Goal: Feedback & Contribution: Submit feedback/report problem

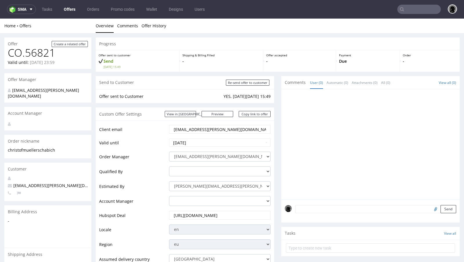
click at [234, 27] on ul "Overview Comments Offer History" at bounding box center [278, 26] width 364 height 6
click at [229, 25] on ul "Overview Comments Offer History" at bounding box center [278, 26] width 364 height 6
click at [228, 24] on ul "Overview Comments Offer History" at bounding box center [278, 26] width 364 height 6
click at [69, 12] on link "Offers" at bounding box center [69, 9] width 19 height 9
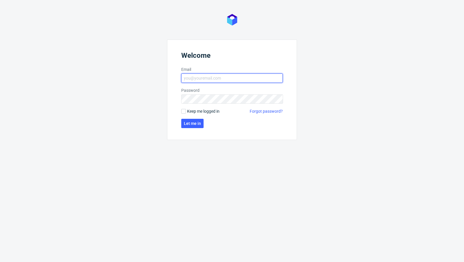
click at [216, 79] on input "Email" at bounding box center [232, 77] width 102 height 9
type input "[EMAIL_ADDRESS][PERSON_NAME][DOMAIN_NAME]"
click at [196, 121] on span "Let me in" at bounding box center [192, 123] width 17 height 4
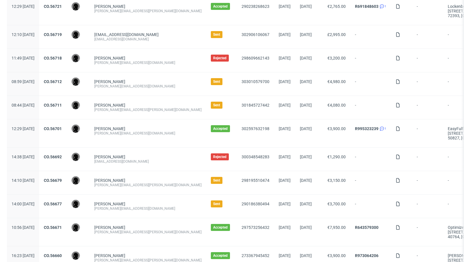
scroll to position [263, 0]
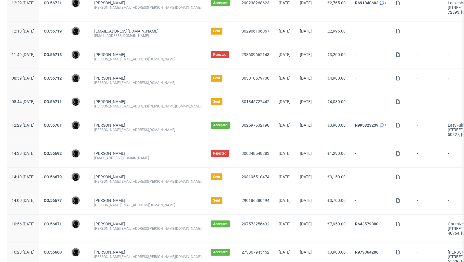
click at [66, 147] on div "CO.56692" at bounding box center [52, 155] width 27 height 23
click at [62, 151] on link "CO.56692" at bounding box center [53, 153] width 18 height 5
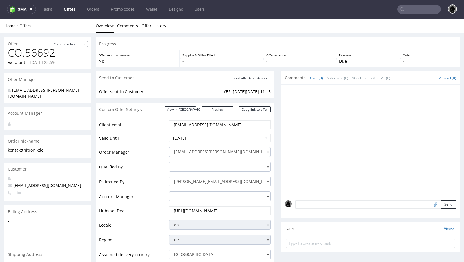
scroll to position [262, 0]
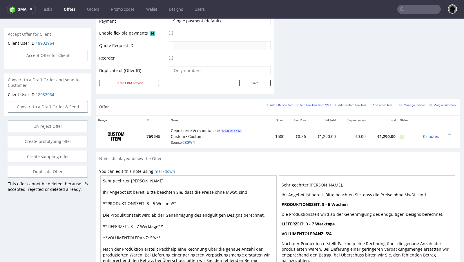
click at [192, 111] on div "Offer Add PIM line item Add line item from VMA Add custom line item Add other i…" at bounding box center [278, 107] width 364 height 17
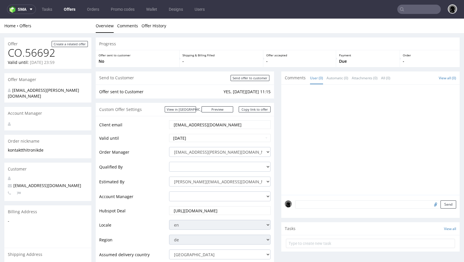
click at [75, 12] on link "Offers" at bounding box center [69, 9] width 19 height 9
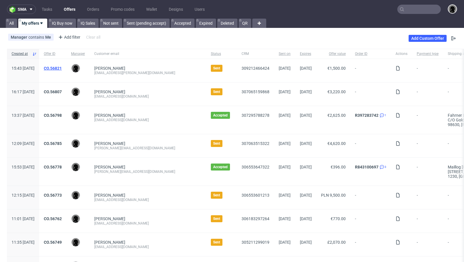
click at [62, 69] on link "CO.56821" at bounding box center [53, 68] width 18 height 5
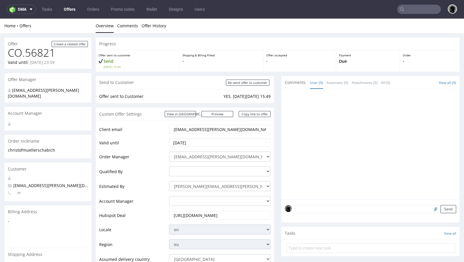
click at [155, 41] on div "Progress" at bounding box center [278, 43] width 364 height 13
click at [252, 113] on link "Copy link to offer" at bounding box center [255, 114] width 32 height 6
click at [251, 117] on div "Custom Offer Settings View in Hubspot Preview https://packhelp.com/packhelp-plu…" at bounding box center [185, 113] width 178 height 13
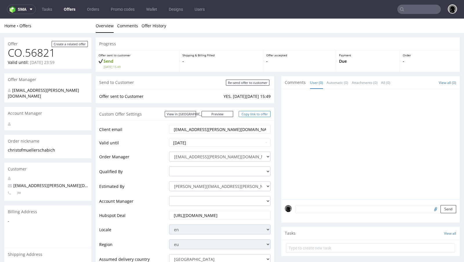
click at [249, 113] on link "Copy link to offer" at bounding box center [255, 114] width 32 height 6
click at [37, 182] on span "christof.mueller@schabi.ch" at bounding box center [61, 185] width 106 height 6
copy span "christof.mueller@schabi.ch"
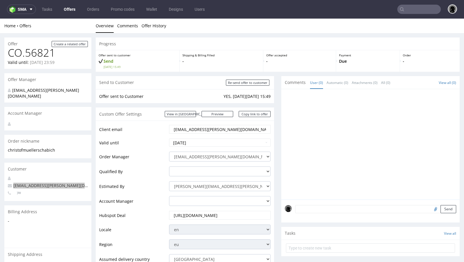
click at [65, 9] on link "Offers" at bounding box center [69, 9] width 19 height 9
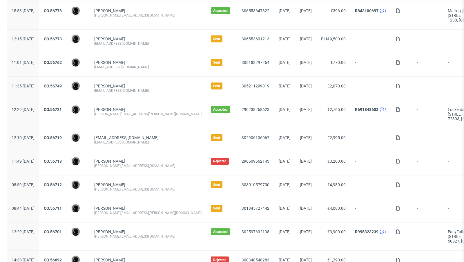
scroll to position [160, 0]
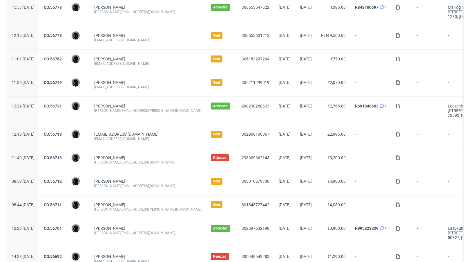
click at [138, 185] on div "alexandru@ototo.ro" at bounding box center [147, 185] width 107 height 5
copy div "alexandru@ototo.ro"
click at [62, 179] on link "CO.56712" at bounding box center [53, 181] width 18 height 5
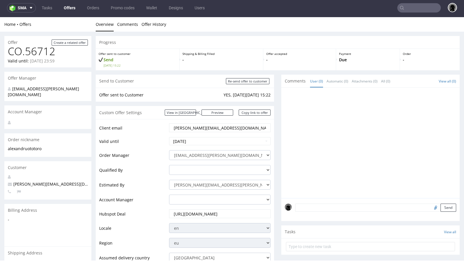
click at [67, 7] on link "Offers" at bounding box center [69, 7] width 19 height 9
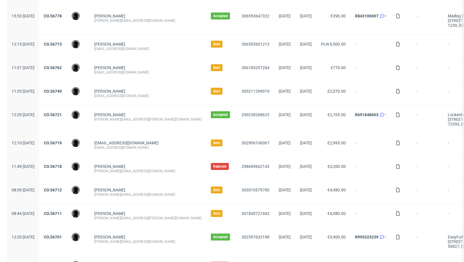
scroll to position [152, 0]
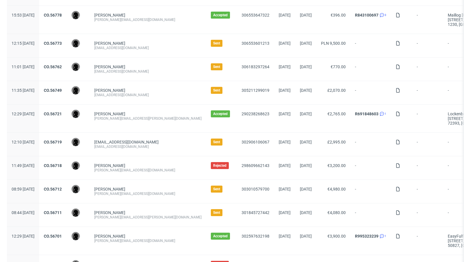
click at [142, 216] on div "[PERSON_NAME][EMAIL_ADDRESS][PERSON_NAME][DOMAIN_NAME]" at bounding box center [147, 217] width 107 height 5
copy div "[PERSON_NAME][EMAIL_ADDRESS][PERSON_NAME][DOMAIN_NAME]"
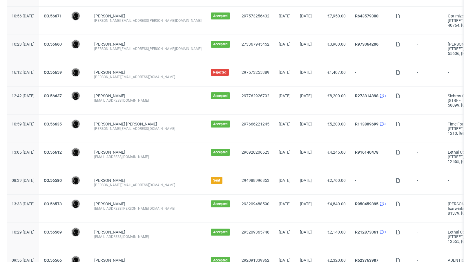
scroll to position [471, 0]
click at [142, 182] on div "[PERSON_NAME][EMAIL_ADDRESS][DOMAIN_NAME]" at bounding box center [147, 184] width 107 height 5
copy div "[PERSON_NAME][EMAIL_ADDRESS][DOMAIN_NAME]"
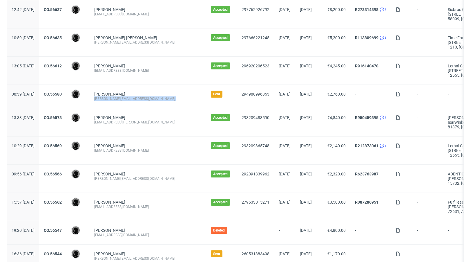
scroll to position [577, 0]
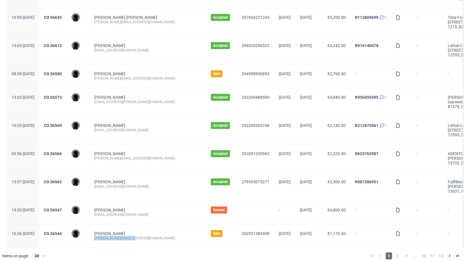
drag, startPoint x: 147, startPoint y: 235, endPoint x: 110, endPoint y: 235, distance: 37.1
click at [110, 235] on div "Roman Marvi r.marvi@coregenion.de" at bounding box center [148, 235] width 117 height 23
copy div "[PERSON_NAME][EMAIL_ADDRESS][DOMAIN_NAME]"
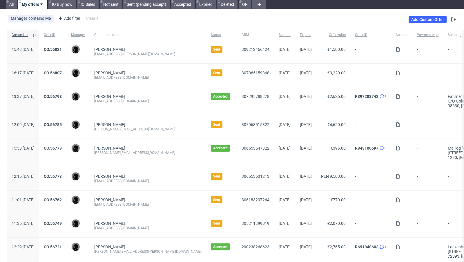
scroll to position [0, 0]
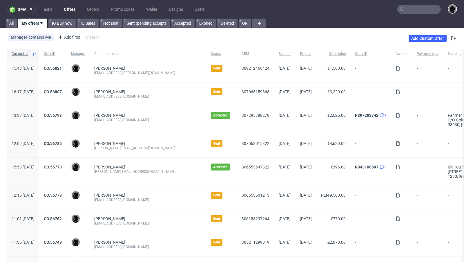
click at [164, 109] on div "Dominik Schulz ds@goldkindchen.de" at bounding box center [148, 120] width 117 height 28
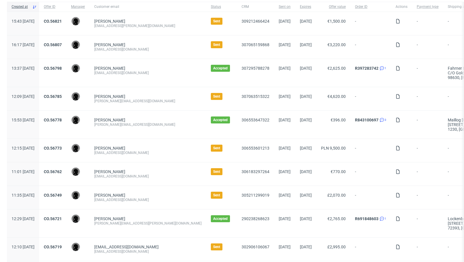
scroll to position [48, 0]
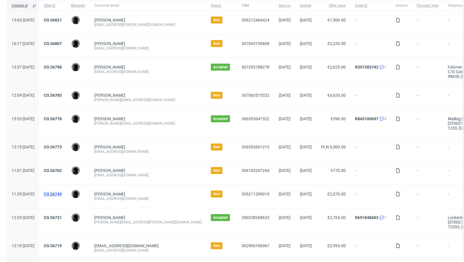
click at [62, 191] on link "CO.56749" at bounding box center [53, 193] width 18 height 5
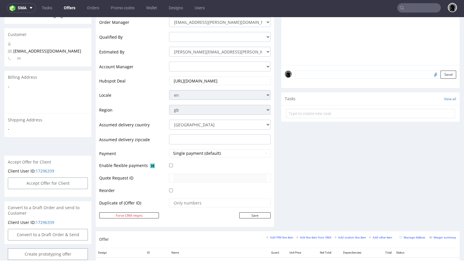
scroll to position [25, 0]
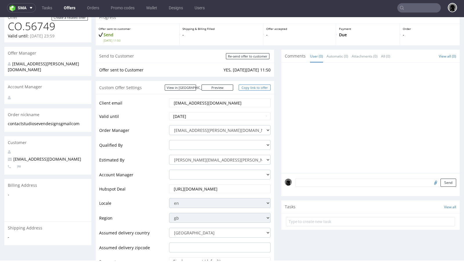
click at [243, 84] on link "Copy link to offer" at bounding box center [255, 87] width 32 height 6
click at [247, 88] on link "Copy link to offer" at bounding box center [255, 87] width 32 height 6
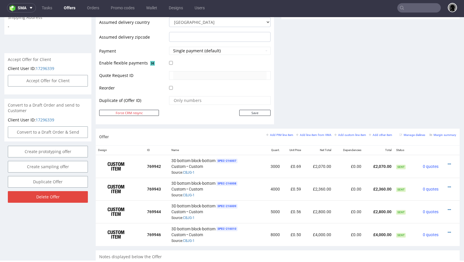
scroll to position [237, 0]
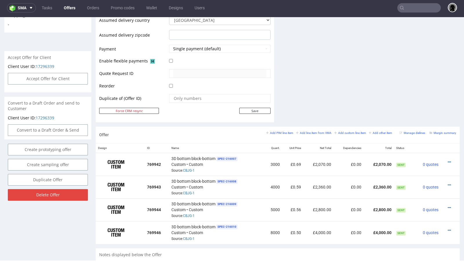
click at [65, 9] on link "Offers" at bounding box center [69, 7] width 19 height 9
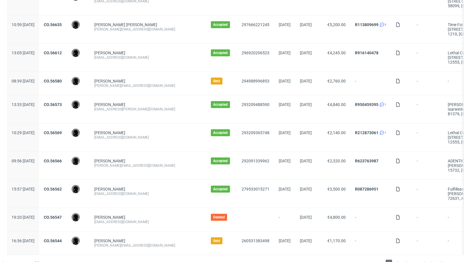
scroll to position [577, 0]
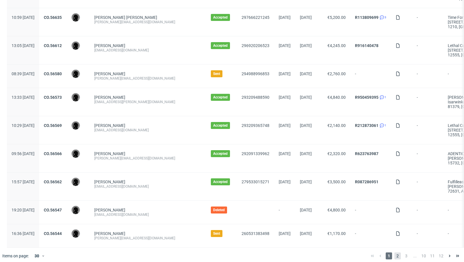
click at [395, 254] on span "2" at bounding box center [398, 255] width 6 height 7
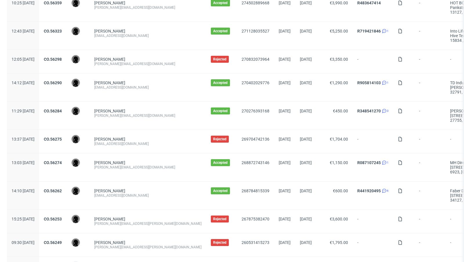
scroll to position [619, 0]
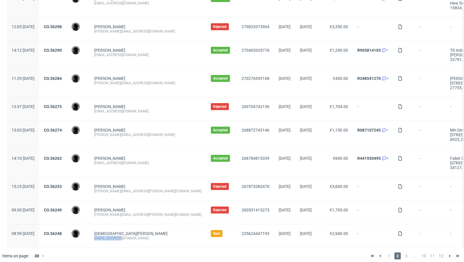
drag, startPoint x: 136, startPoint y: 234, endPoint x: 109, endPoint y: 234, distance: 26.4
click at [109, 234] on div "Christian Löffler mail@claide.de" at bounding box center [148, 235] width 117 height 23
copy div "mail@claide.de"
click at [135, 236] on div "mail@claide.de" at bounding box center [147, 238] width 107 height 5
drag, startPoint x: 138, startPoint y: 235, endPoint x: 119, endPoint y: 234, distance: 18.9
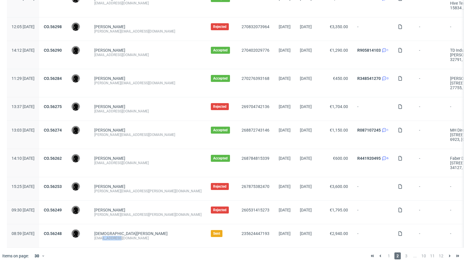
click at [119, 236] on div "mail@claide.de" at bounding box center [147, 238] width 107 height 5
copy div "@claide.de"
click at [404, 252] on span "3" at bounding box center [406, 255] width 6 height 7
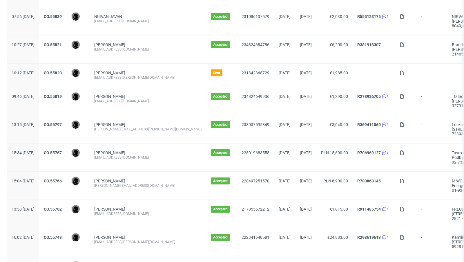
scroll to position [509, 0]
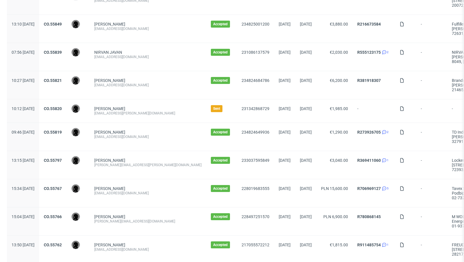
click at [140, 111] on div "support@lea-ernst.com" at bounding box center [147, 113] width 107 height 5
copy div "support@lea-ernst.com"
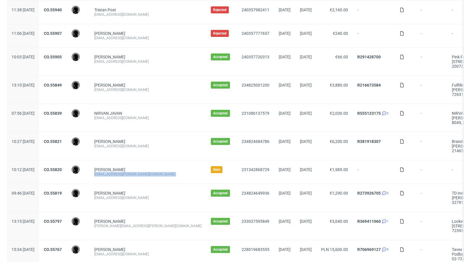
scroll to position [628, 0]
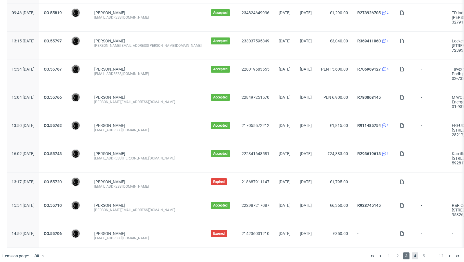
click at [412, 252] on span "4" at bounding box center [415, 255] width 6 height 7
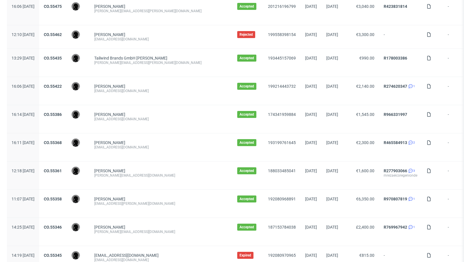
scroll to position [637, 0]
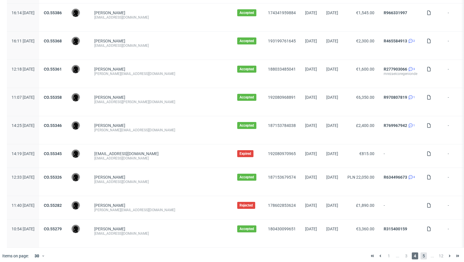
click at [421, 252] on span "5" at bounding box center [424, 255] width 6 height 7
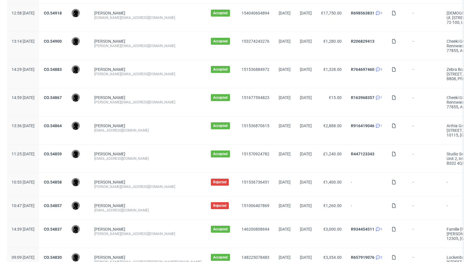
scroll to position [614, 0]
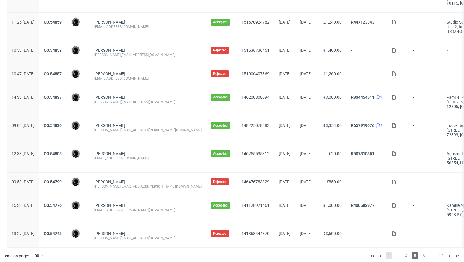
click at [386, 252] on span "1" at bounding box center [389, 255] width 6 height 7
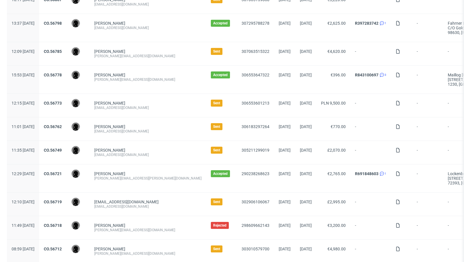
scroll to position [106, 0]
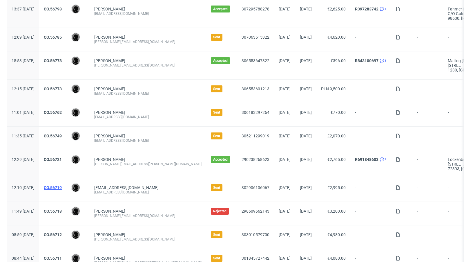
click at [62, 185] on link "CO.56719" at bounding box center [53, 187] width 18 height 5
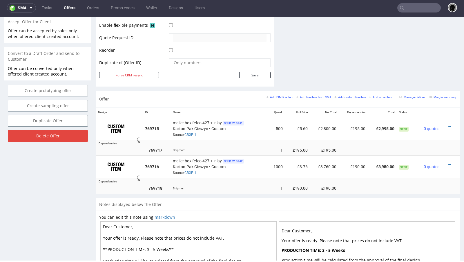
scroll to position [275, 0]
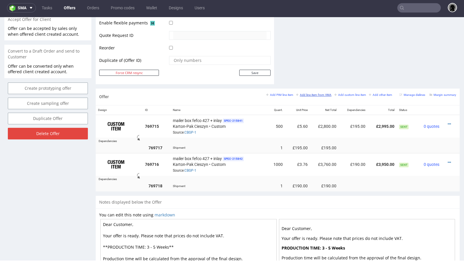
click at [308, 93] on link "Add line item from VMA" at bounding box center [313, 95] width 35 height 4
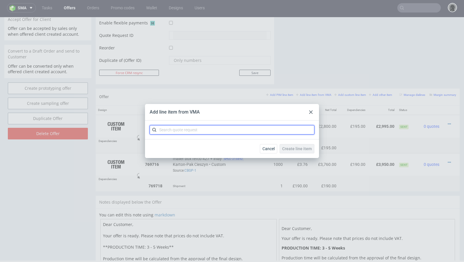
click at [194, 130] on input "text" at bounding box center [232, 129] width 165 height 9
paste input "CBGP"
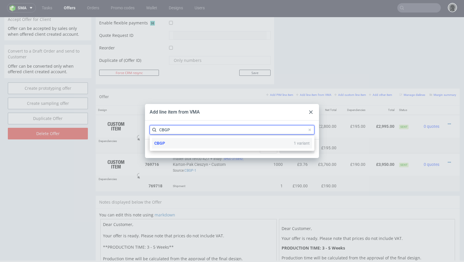
type input "CBGP"
click at [171, 139] on div "CBGP 1 variant" at bounding box center [232, 143] width 160 height 10
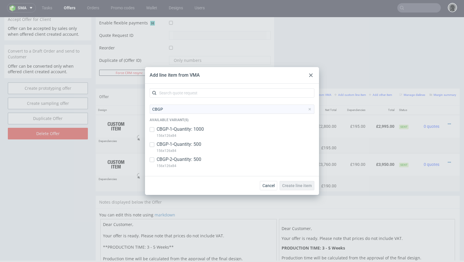
click at [167, 159] on p "CBGP-2 • Quantity: 500" at bounding box center [179, 159] width 45 height 6
checkbox input "true"
click at [293, 188] on button "Create line item" at bounding box center [297, 185] width 35 height 9
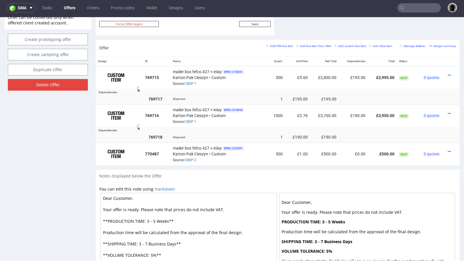
scroll to position [326, 0]
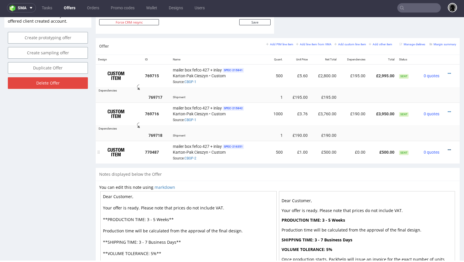
click at [448, 148] on icon at bounding box center [449, 150] width 3 height 4
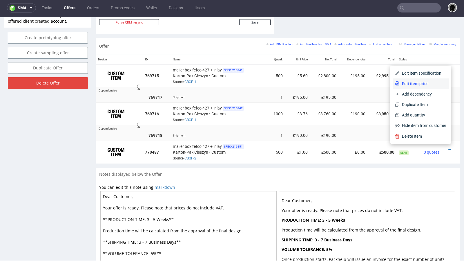
click at [404, 85] on span "Edit item price" at bounding box center [423, 84] width 47 height 6
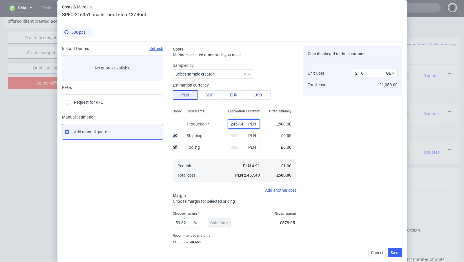
click at [236, 122] on input "2457.4" at bounding box center [244, 123] width 32 height 9
paste input "3275.00"
type input "3275"
type input "2.87"
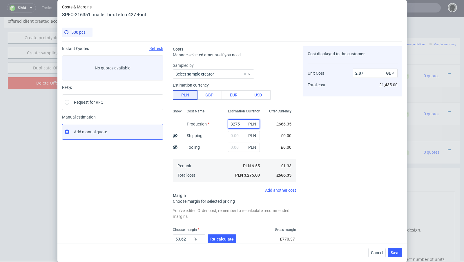
type input "3275"
click at [236, 130] on div "PLN" at bounding box center [243, 136] width 41 height 12
click at [236, 131] on input "text" at bounding box center [244, 135] width 32 height 9
paste input "850"
type input "850"
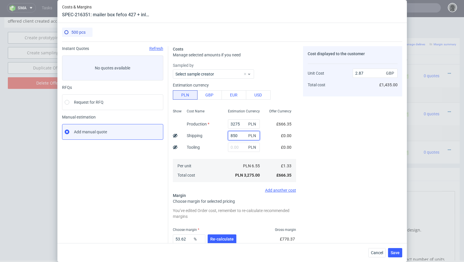
type input "3.62"
type input "850"
click at [127, 169] on div "Instant Quotes Refresh No quotes available RFQs Request for RFQ Manual estimati…" at bounding box center [115, 160] width 106 height 229
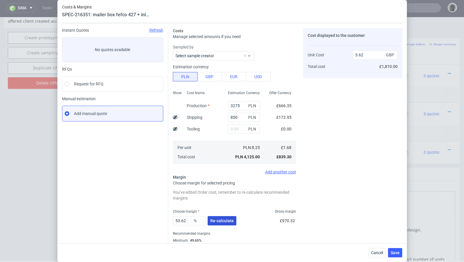
click at [222, 222] on span "Re-calculate" at bounding box center [221, 220] width 23 height 4
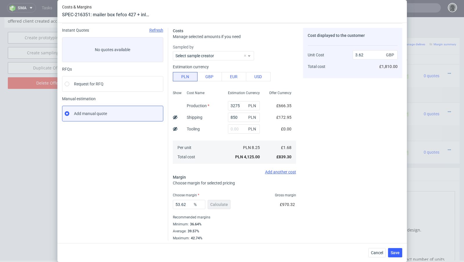
scroll to position [20, 0]
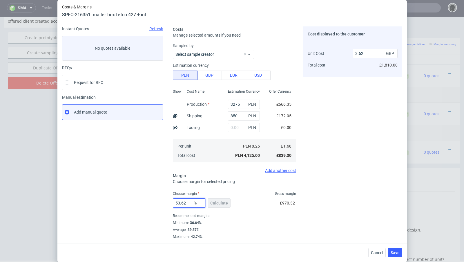
drag, startPoint x: 187, startPoint y: 202, endPoint x: 142, endPoint y: 202, distance: 45.0
click at [142, 202] on div "Instant Quotes Refresh No quotes available RFQs Request for RFQ Manual estimati…" at bounding box center [232, 130] width 340 height 217
type input "60"
type input "4.2"
click at [106, 205] on div "Instant Quotes Refresh No quotes available RFQs Request for RFQ Manual estimati…" at bounding box center [115, 132] width 106 height 212
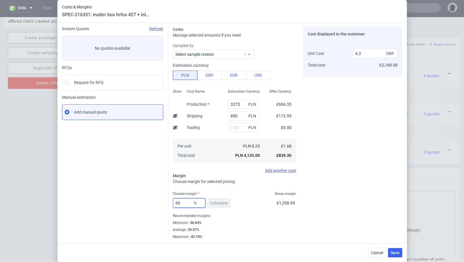
click at [187, 205] on input "60" at bounding box center [189, 202] width 32 height 9
type input "62"
type input "4.42"
type input "62.3"
type input "4.46"
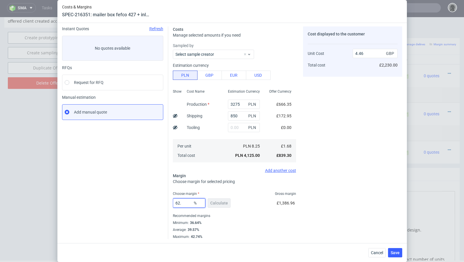
type input "62.1"
type input "4.43"
type input "62"
type input "4.42"
type input "62.09"
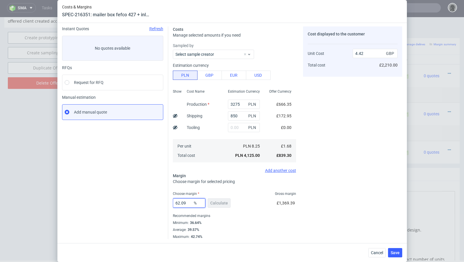
type input "4.43"
type input "62.03"
type input "4.42"
type input "62.04"
type input "4.43"
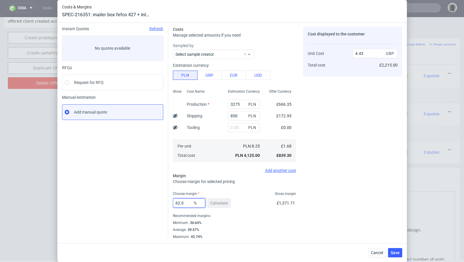
type input "62.03"
type input "4.42"
type input "62.03"
click at [294, 185] on fieldset "Costs Manage selected amounts if you need Sampled by Select sample creator Esti…" at bounding box center [234, 132] width 123 height 212
click at [396, 252] on span "Save" at bounding box center [395, 252] width 9 height 4
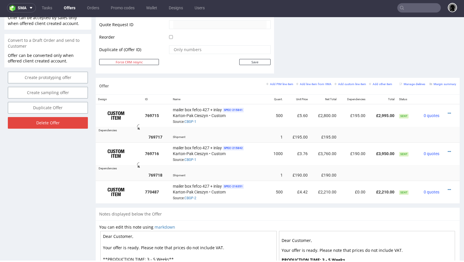
scroll to position [277, 0]
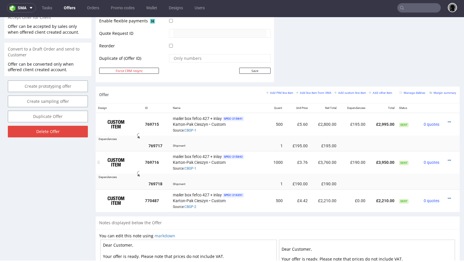
drag, startPoint x: 242, startPoint y: 182, endPoint x: 238, endPoint y: 170, distance: 12.6
click at [241, 181] on div "Shipment" at bounding box center [219, 183] width 93 height 6
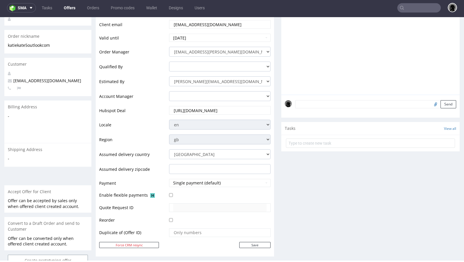
scroll to position [0, 0]
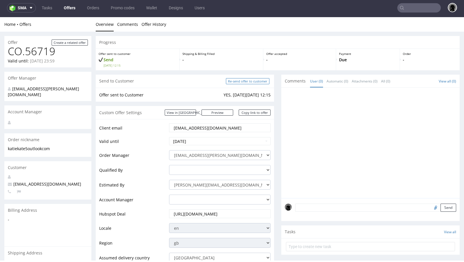
click at [245, 82] on input "Re-send offer to customer" at bounding box center [248, 81] width 44 height 6
type input "In progress..."
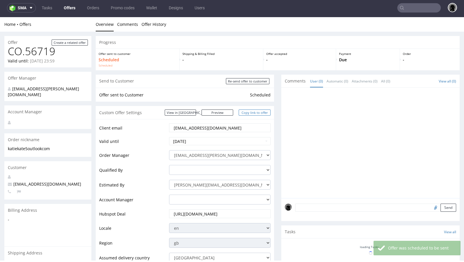
click at [252, 112] on link "Copy link to offer" at bounding box center [255, 112] width 32 height 6
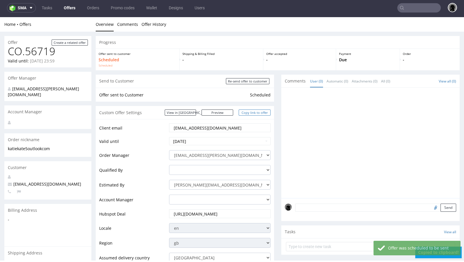
click at [252, 112] on link "Copy link to offer" at bounding box center [255, 112] width 32 height 6
click at [253, 114] on link "Copy link to offer" at bounding box center [255, 112] width 32 height 6
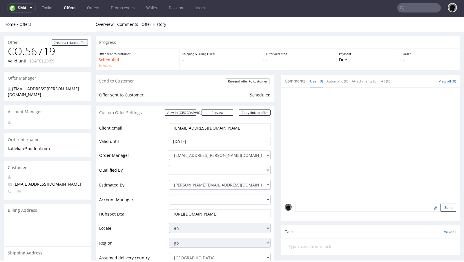
click at [68, 8] on link "Offers" at bounding box center [69, 7] width 19 height 9
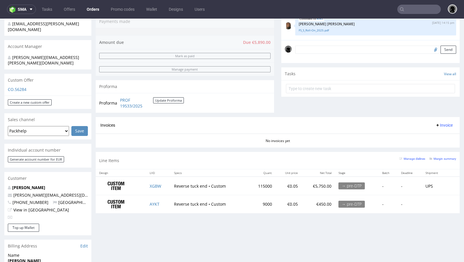
scroll to position [155, 0]
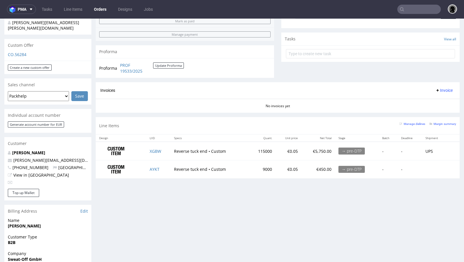
scroll to position [178, 0]
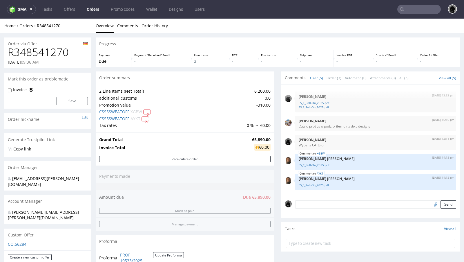
scroll to position [155, 0]
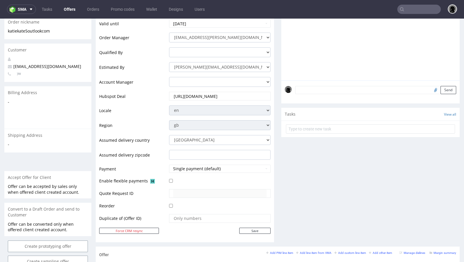
scroll to position [117, 0]
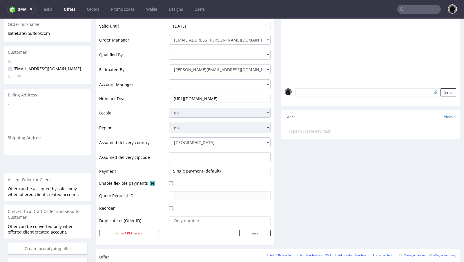
click at [32, 66] on span "katiekate5@outlook.com" at bounding box center [44, 69] width 73 height 6
copy span "[EMAIL_ADDRESS][DOMAIN_NAME]"
click at [410, 8] on input "text" at bounding box center [419, 9] width 44 height 9
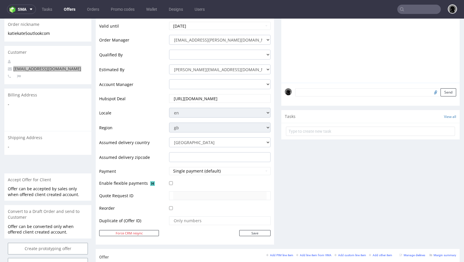
paste input "[EMAIL_ADDRESS][DOMAIN_NAME]"
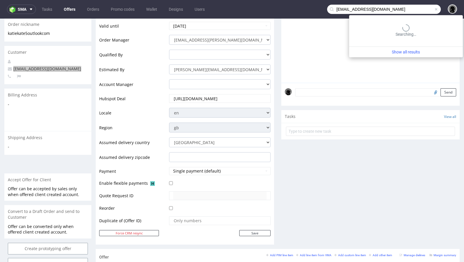
type input "[EMAIL_ADDRESS][DOMAIN_NAME]"
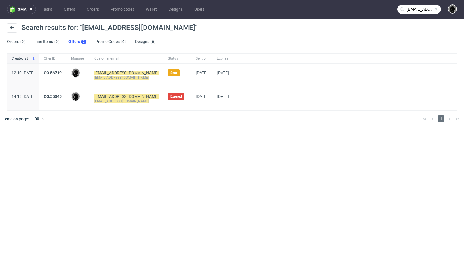
click at [62, 75] on span "CO.56719" at bounding box center [53, 74] width 18 height 9
click at [62, 73] on link "CO.56719" at bounding box center [53, 72] width 18 height 5
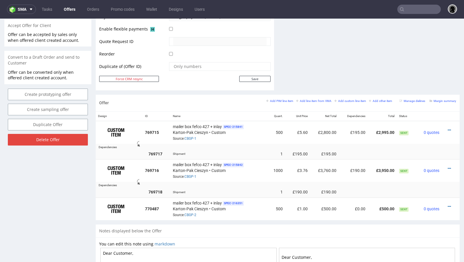
scroll to position [271, 0]
type input "[EMAIL_ADDRESS][DOMAIN_NAME]"
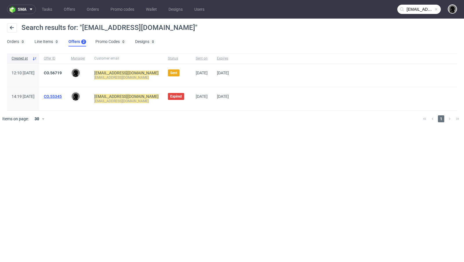
click at [62, 97] on link "CO.55345" at bounding box center [53, 96] width 18 height 5
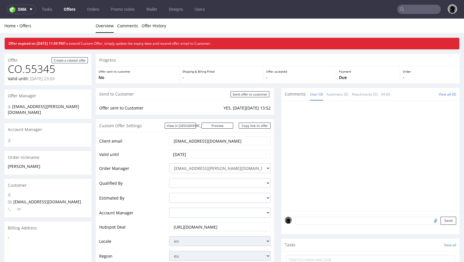
click at [67, 9] on link "Offers" at bounding box center [69, 9] width 19 height 9
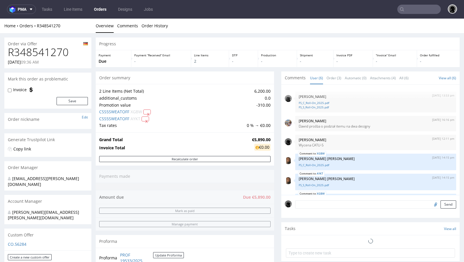
scroll to position [23, 0]
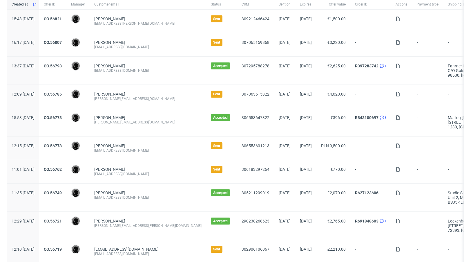
scroll to position [51, 0]
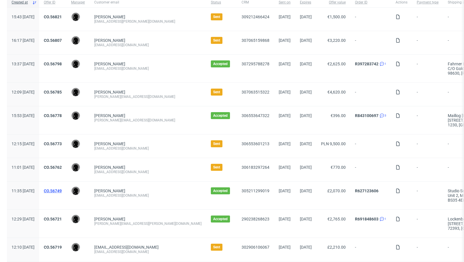
click at [62, 188] on link "CO.56749" at bounding box center [53, 190] width 18 height 5
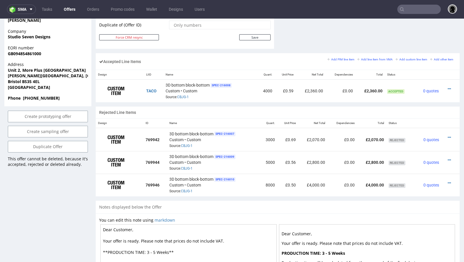
scroll to position [330, 0]
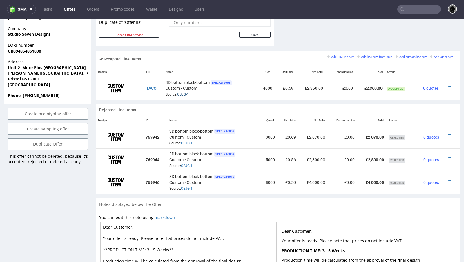
click at [185, 92] on link "CBJG-1" at bounding box center [183, 94] width 12 height 4
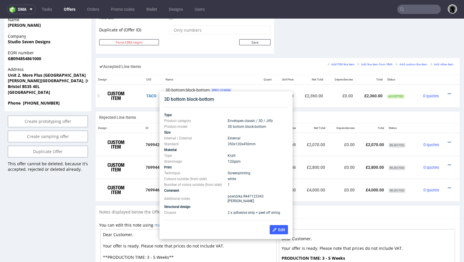
scroll to position [312, 0]
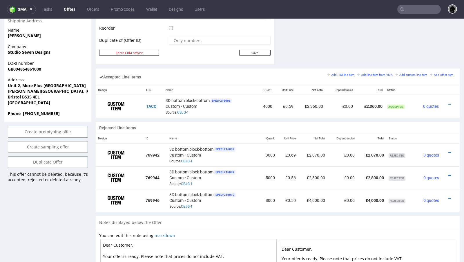
click at [64, 10] on link "Offers" at bounding box center [69, 9] width 19 height 9
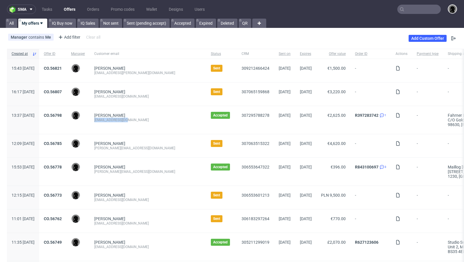
drag, startPoint x: 146, startPoint y: 120, endPoint x: 112, endPoint y: 119, distance: 34.0
click at [112, 119] on div "[EMAIL_ADDRESS][DOMAIN_NAME]" at bounding box center [147, 119] width 107 height 5
copy div "[EMAIL_ADDRESS][DOMAIN_NAME]"
click at [62, 115] on link "CO.56798" at bounding box center [53, 115] width 18 height 5
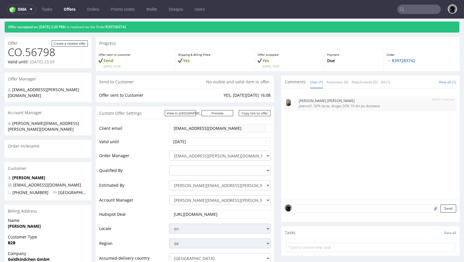
scroll to position [21, 0]
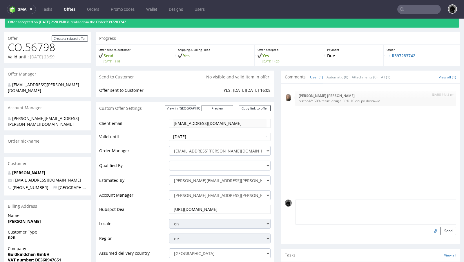
click at [346, 201] on textarea at bounding box center [375, 211] width 161 height 25
click at [431, 231] on input "file" at bounding box center [435, 231] width 8 height 8
type input "C:\fakepath\Stanzvorlage Versandverpackung M _fefco427_320x220x105mm_mit Gefahr…"
click at [444, 230] on button "Send" at bounding box center [449, 231] width 16 height 8
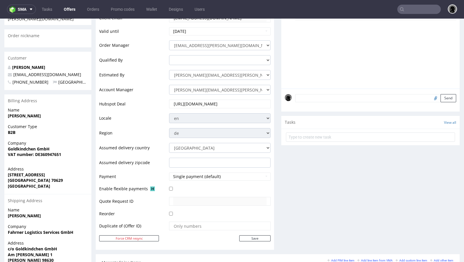
scroll to position [99, 0]
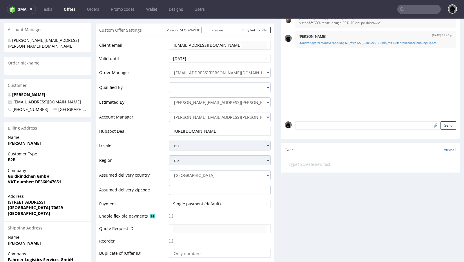
click at [431, 125] on input "file" at bounding box center [435, 125] width 8 height 8
type input "C:\fakepath\Goldkindchen_Stanzvorlage Versandverpackugen L_fefco 427 330x330x13…"
click at [442, 126] on button "Send" at bounding box center [449, 125] width 16 height 8
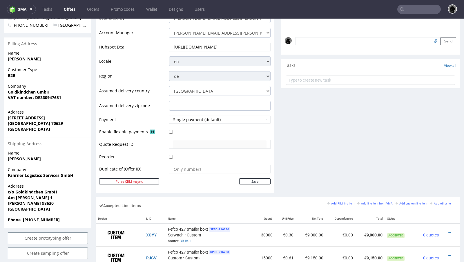
scroll to position [61, 0]
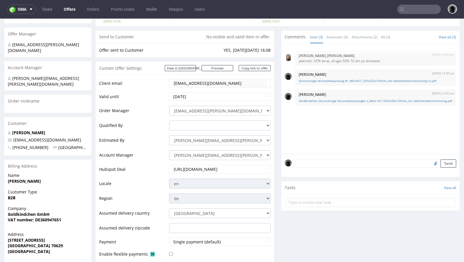
click at [431, 162] on input "file" at bounding box center [435, 163] width 8 height 8
type input "C:\fakepath\Stanzvorlage Versandverpackugen S_fefco 427_214x184x77mm_mit Gefahr…"
click at [441, 161] on button "Send" at bounding box center [449, 163] width 16 height 8
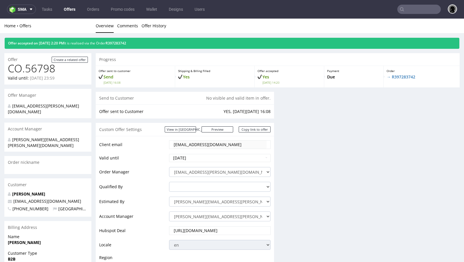
scroll to position [0, 0]
